Goal: Information Seeking & Learning: Learn about a topic

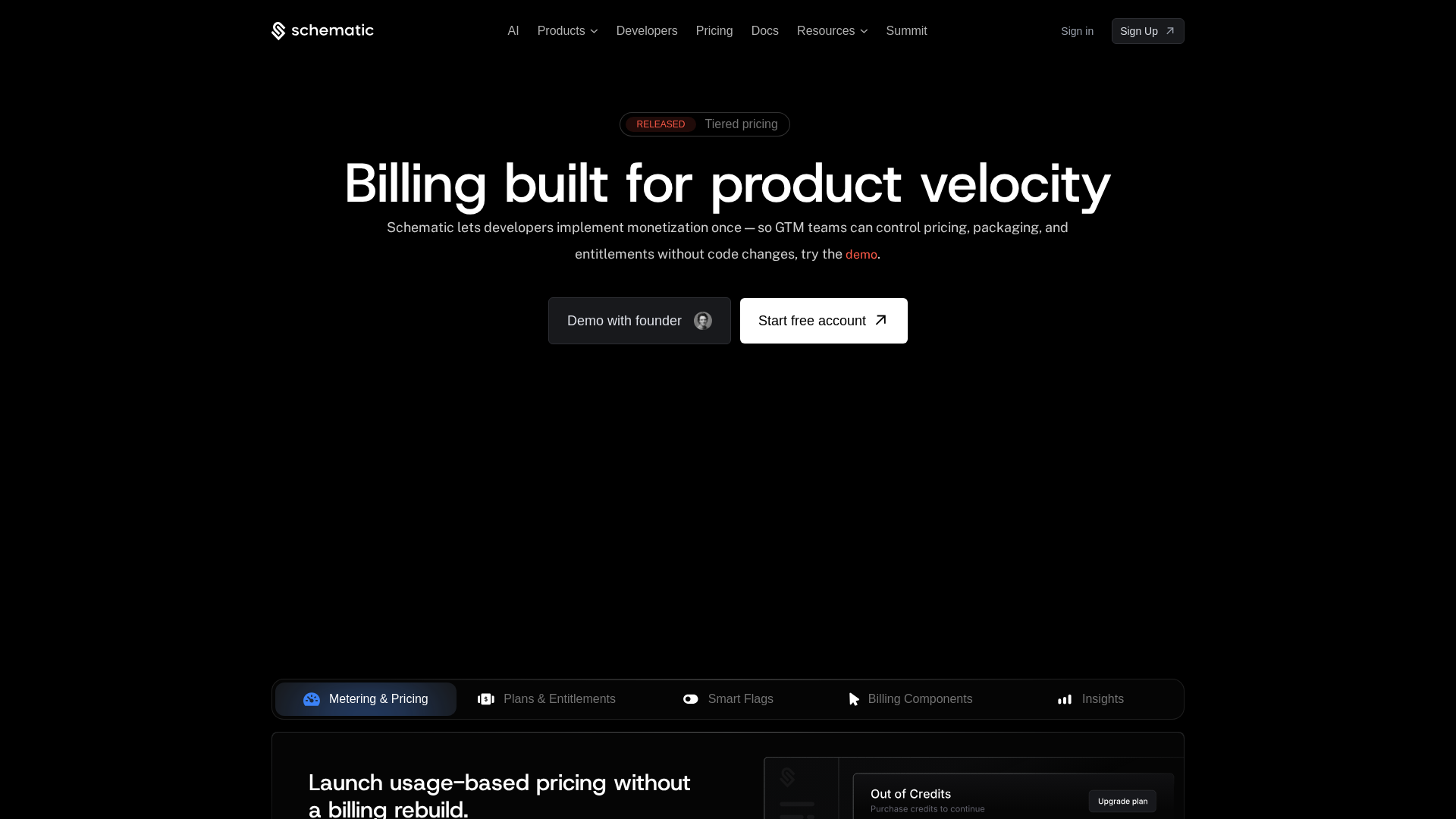
drag, startPoint x: 714, startPoint y: 31, endPoint x: 726, endPoint y: 40, distance: 15.0
click at [715, 31] on span "Pricing" at bounding box center [715, 31] width 37 height 13
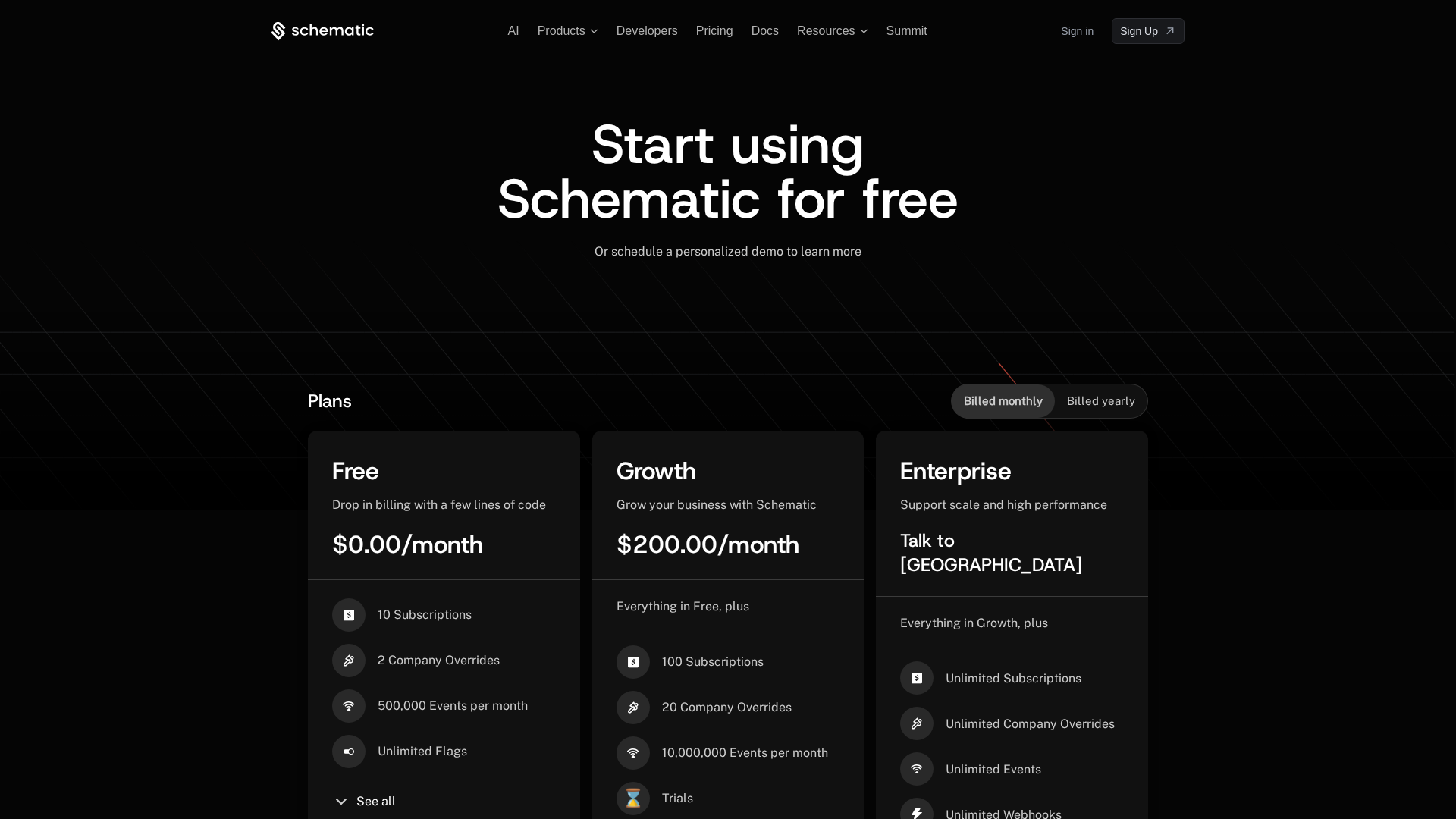
click at [1096, 401] on span "Billed yearly" at bounding box center [1102, 401] width 68 height 15
click at [1001, 403] on span "Billed monthly" at bounding box center [1003, 401] width 79 height 15
click at [1097, 400] on span "Billed yearly" at bounding box center [1102, 401] width 68 height 15
click at [631, 32] on span "Developers" at bounding box center [647, 31] width 61 height 13
